Goal: Task Accomplishment & Management: Use online tool/utility

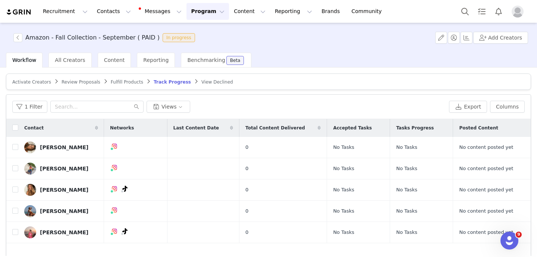
click at [31, 84] on div "Activate Creators" at bounding box center [31, 82] width 39 height 6
click at [29, 81] on span "Activate Creators" at bounding box center [31, 81] width 39 height 5
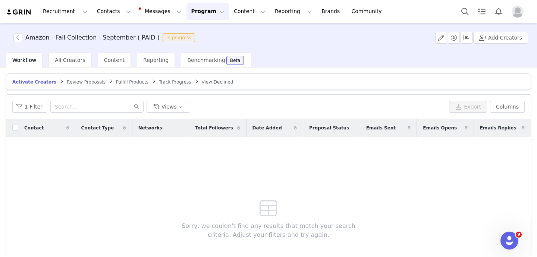
click at [122, 85] on article "Activate Creators Review Proposals Fulfill Products Track Progress View Declined" at bounding box center [269, 82] width 526 height 16
click at [122, 82] on span "Fulfill Products" at bounding box center [132, 81] width 32 height 5
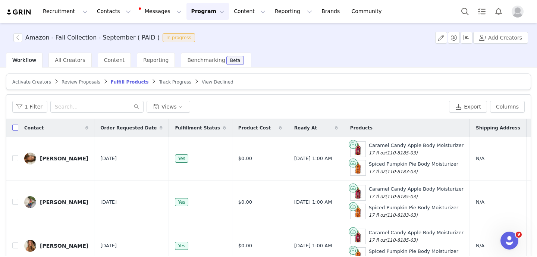
click at [16, 125] on input "checkbox" at bounding box center [15, 128] width 6 height 6
checkbox input "true"
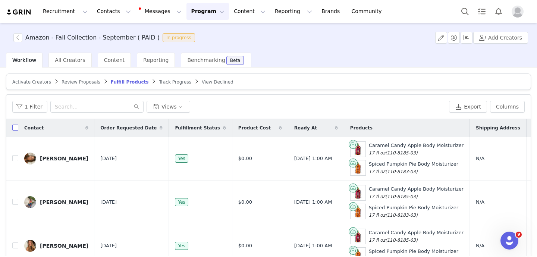
checkbox input "true"
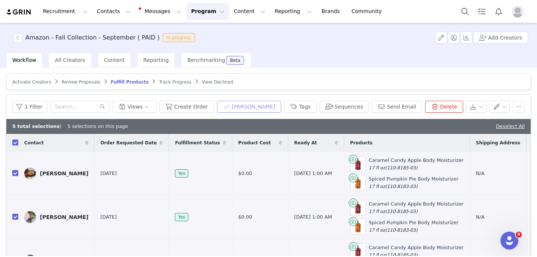
click at [252, 108] on button "[PERSON_NAME]" at bounding box center [249, 107] width 64 height 12
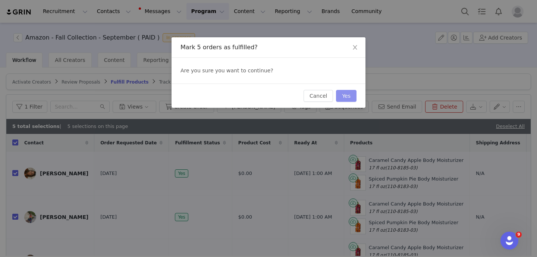
click at [352, 95] on button "Yes" at bounding box center [346, 96] width 21 height 12
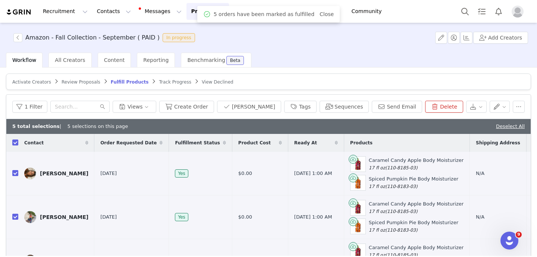
click at [165, 82] on span "Track Progress" at bounding box center [175, 81] width 32 height 5
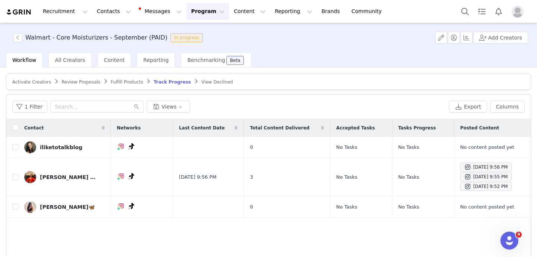
click at [33, 81] on span "Activate Creators" at bounding box center [31, 81] width 39 height 5
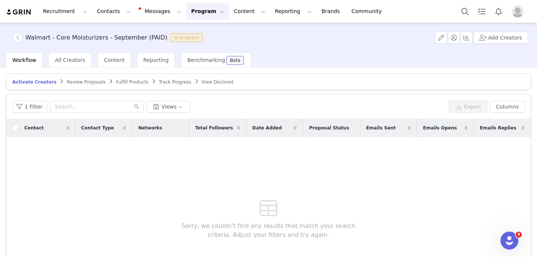
click at [120, 81] on span "Fulfill Products" at bounding box center [132, 81] width 32 height 5
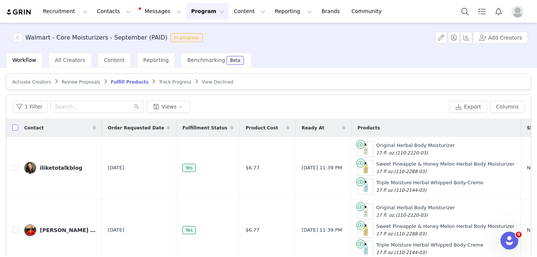
click at [16, 126] on input "checkbox" at bounding box center [15, 128] width 6 height 6
checkbox input "true"
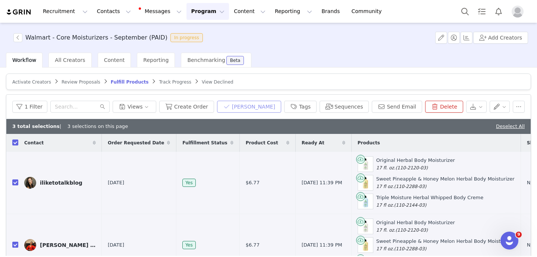
click at [258, 107] on button "[PERSON_NAME]" at bounding box center [249, 107] width 64 height 12
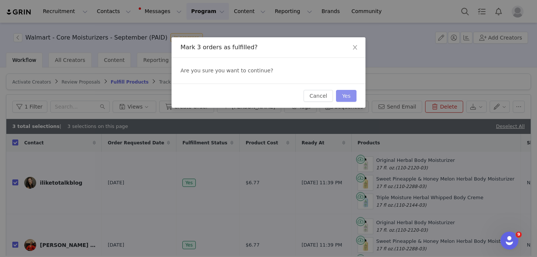
click at [344, 100] on button "Yes" at bounding box center [346, 96] width 21 height 12
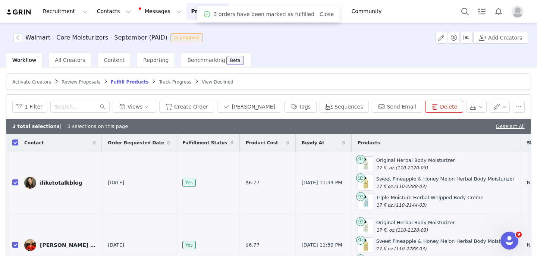
click at [161, 79] on span "Track Progress" at bounding box center [175, 81] width 32 height 5
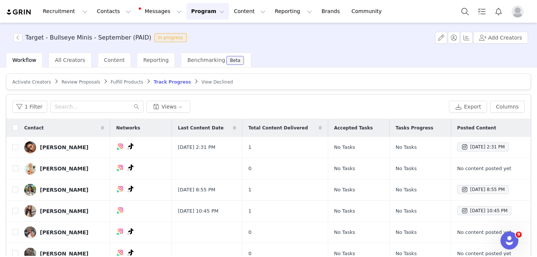
click at [120, 80] on span "Fulfill Products" at bounding box center [127, 81] width 32 height 5
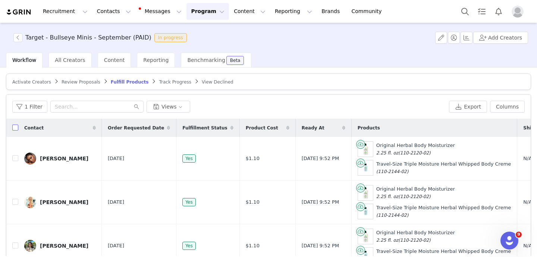
click at [16, 126] on input "checkbox" at bounding box center [15, 128] width 6 height 6
checkbox input "true"
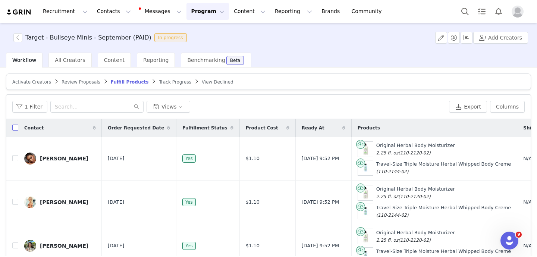
checkbox input "true"
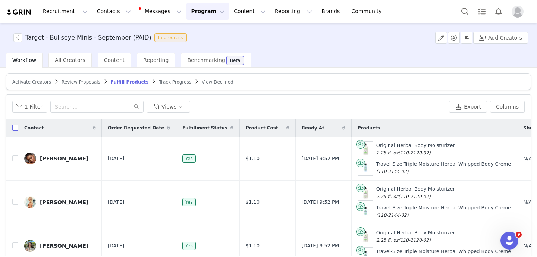
checkbox input "true"
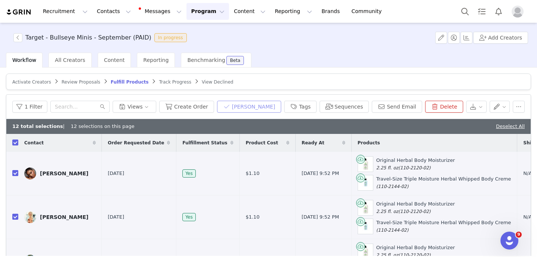
click at [255, 105] on button "[PERSON_NAME]" at bounding box center [249, 107] width 64 height 12
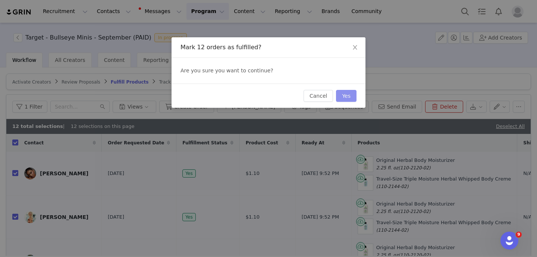
click at [350, 96] on button "Yes" at bounding box center [346, 96] width 21 height 12
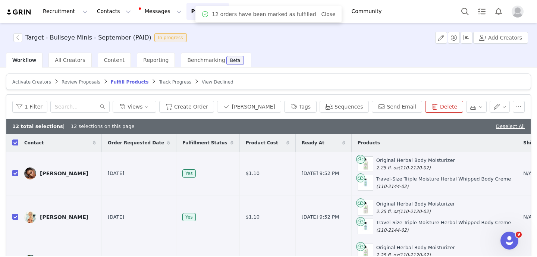
click at [164, 82] on span "Track Progress" at bounding box center [175, 81] width 32 height 5
